Goal: Find specific page/section: Find specific page/section

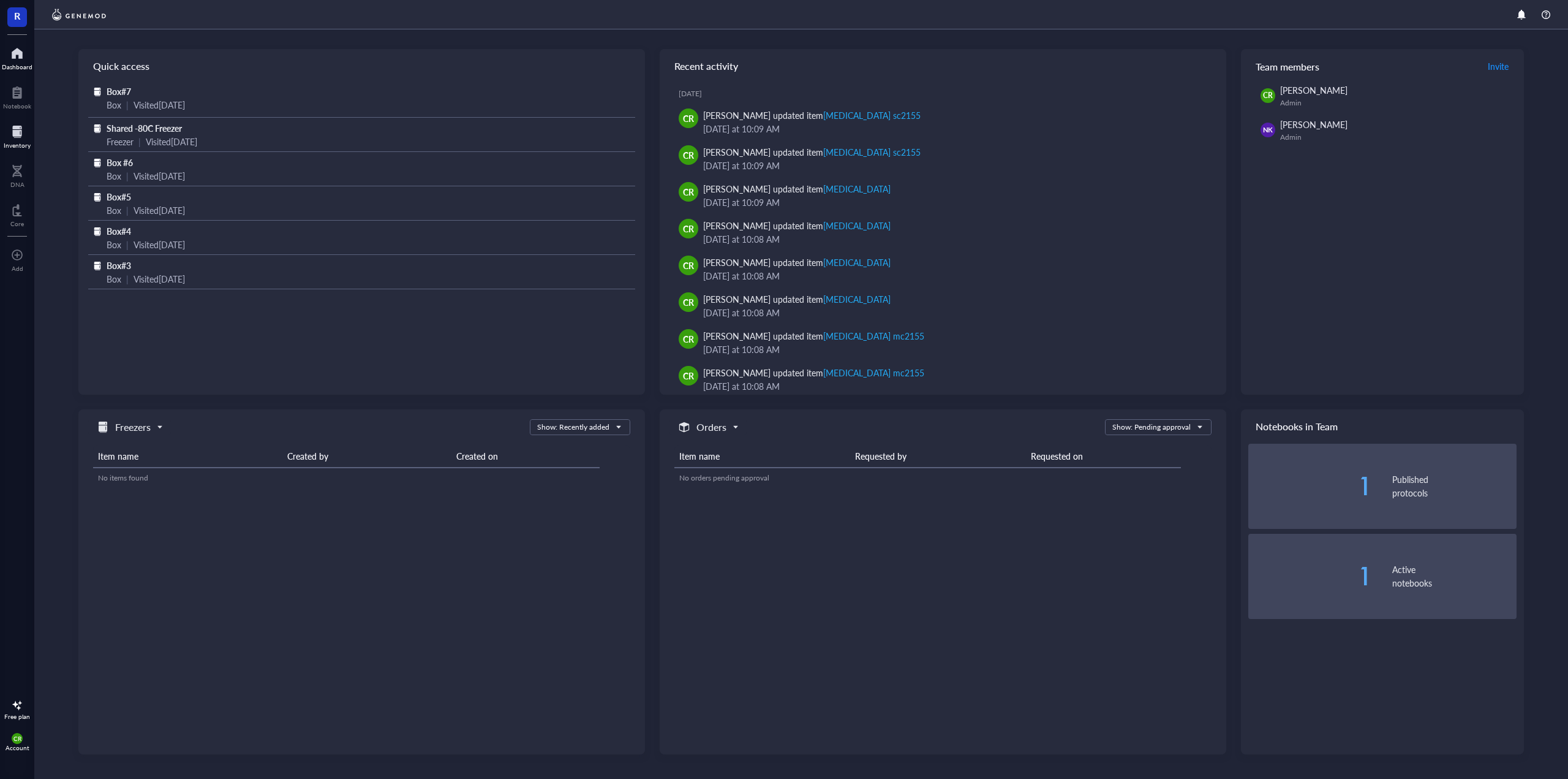
click at [27, 138] on div at bounding box center [17, 132] width 27 height 20
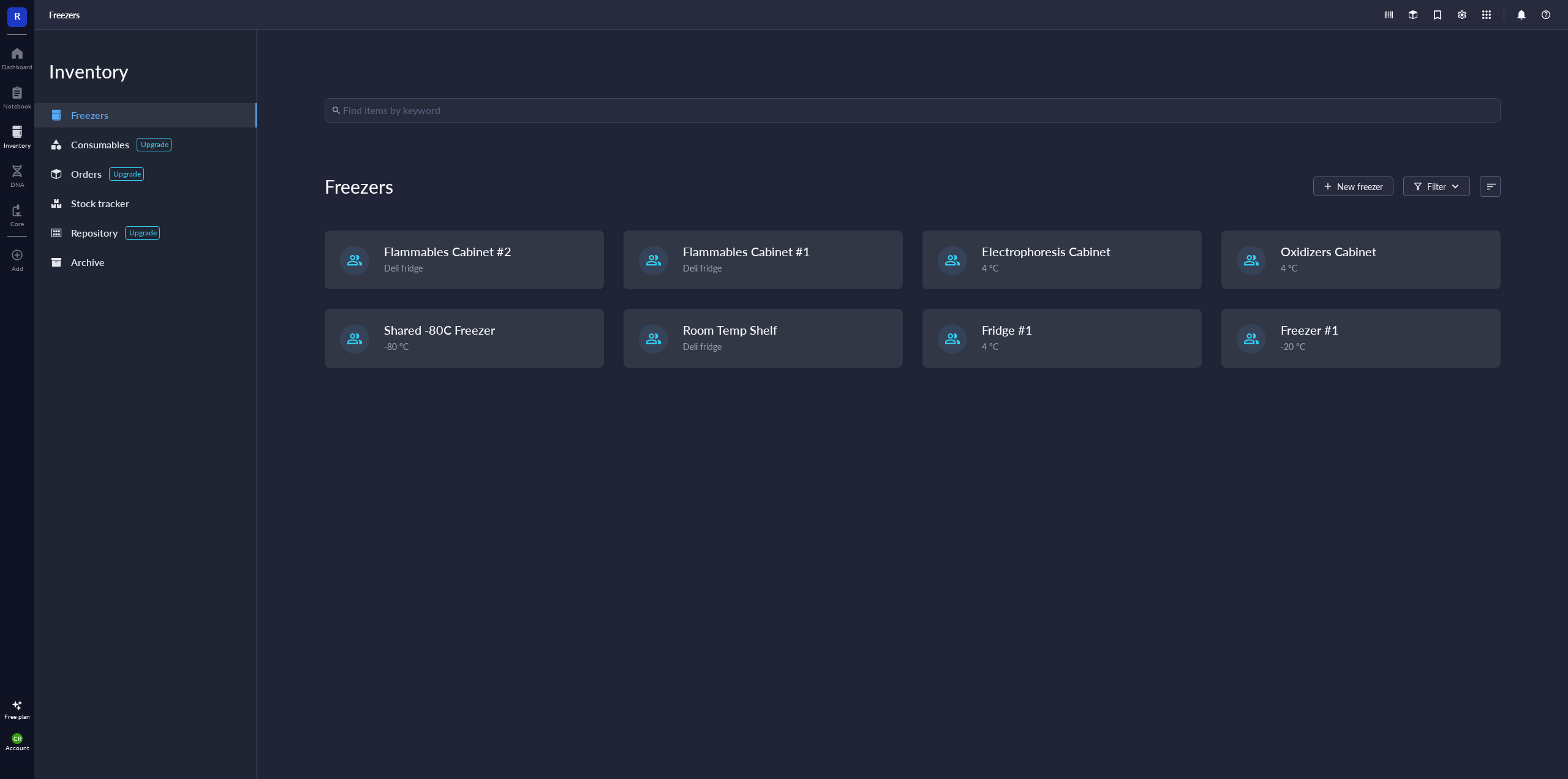
click at [369, 117] on input "search" at bounding box center [918, 110] width 1150 height 24
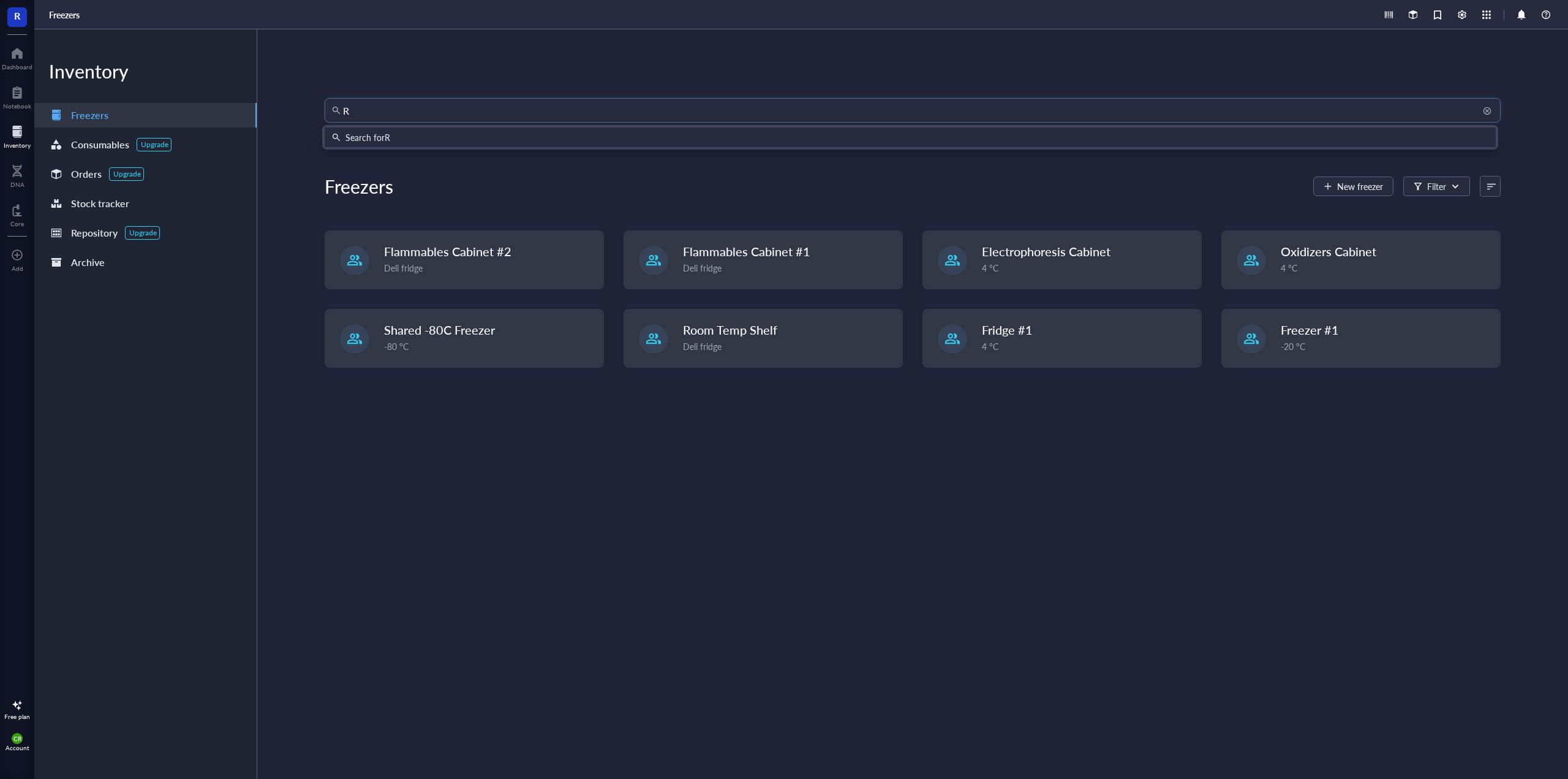
type input "R6"
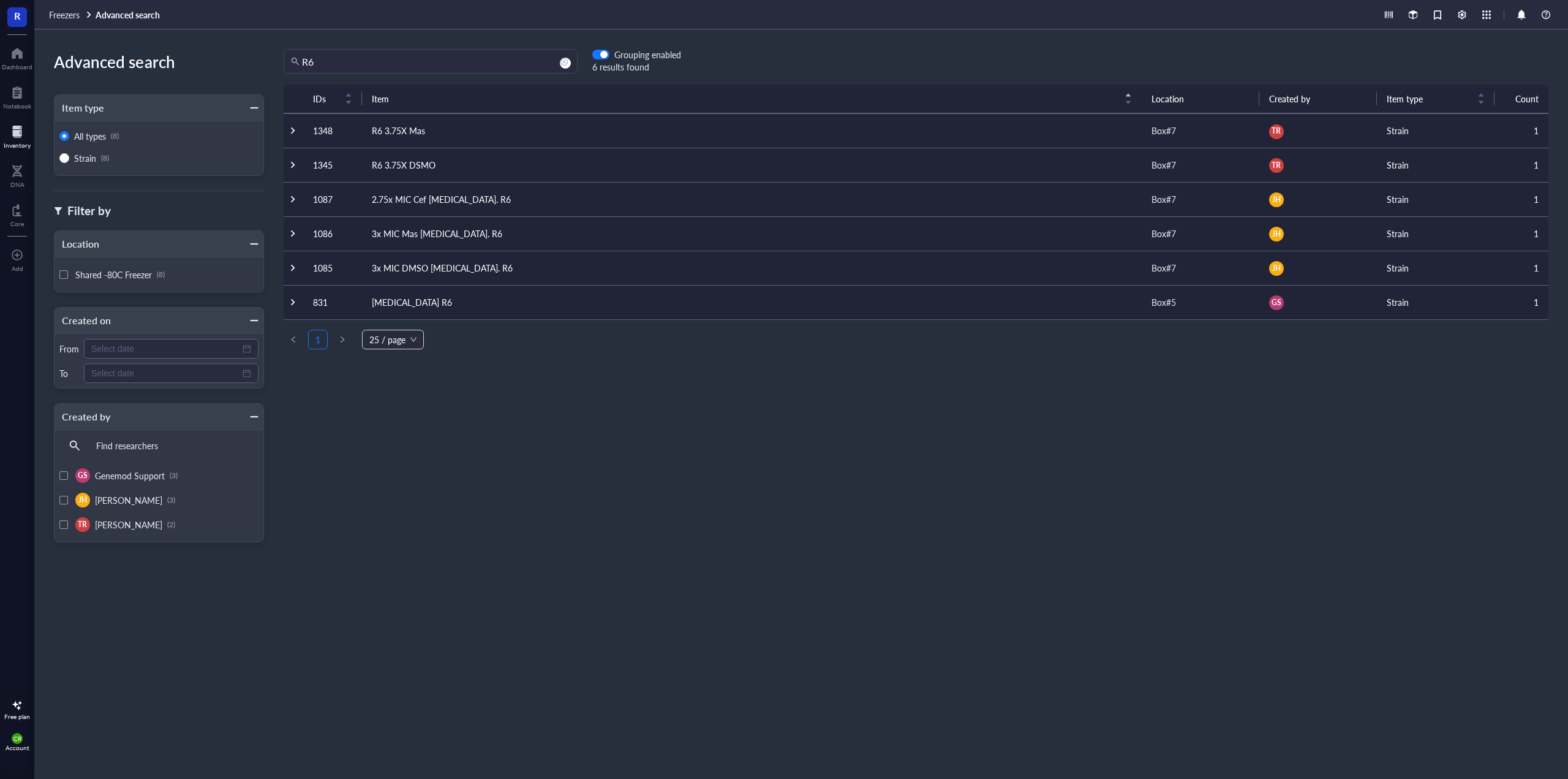
click at [422, 302] on td "[MEDICAL_DATA] R6" at bounding box center [752, 302] width 780 height 34
